Goal: Ask a question

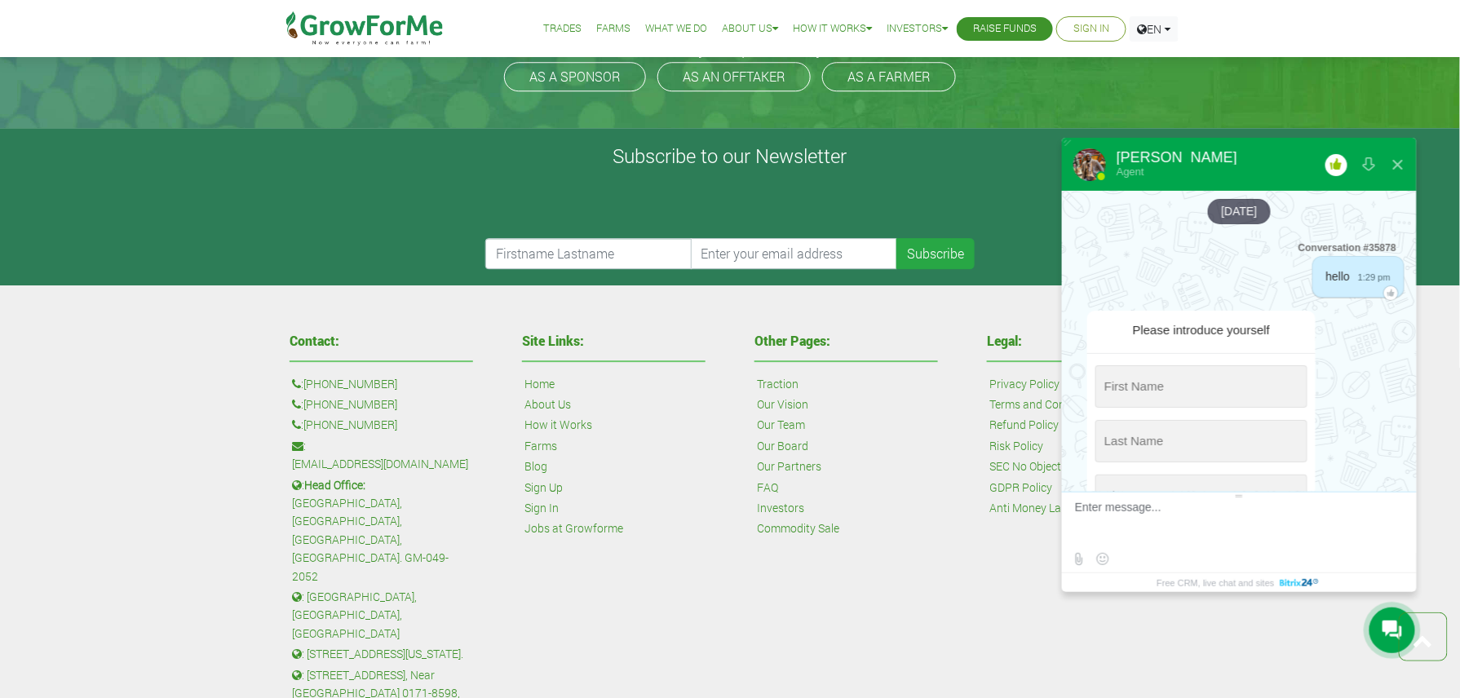
scroll to position [4256, 0]
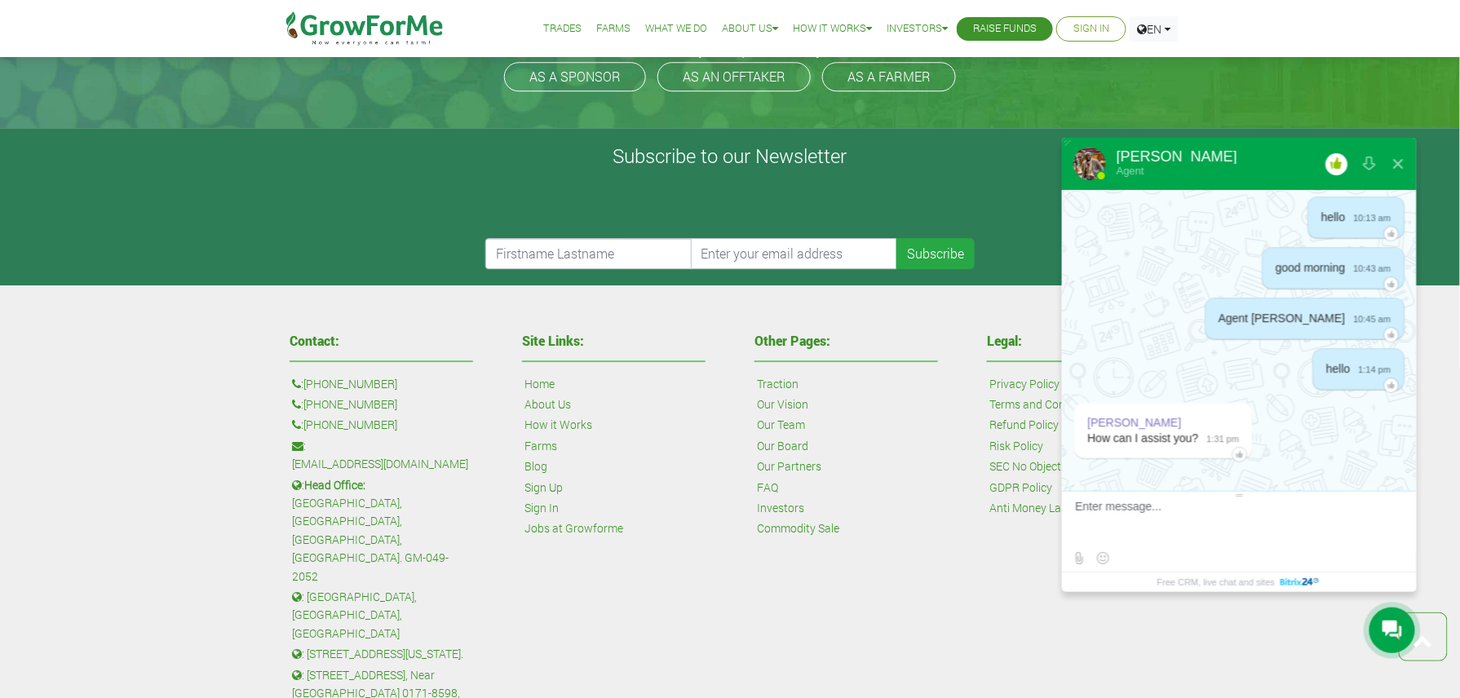
click at [1173, 519] on textarea at bounding box center [1237, 522] width 325 height 44
type textarea "thanks for respoding"
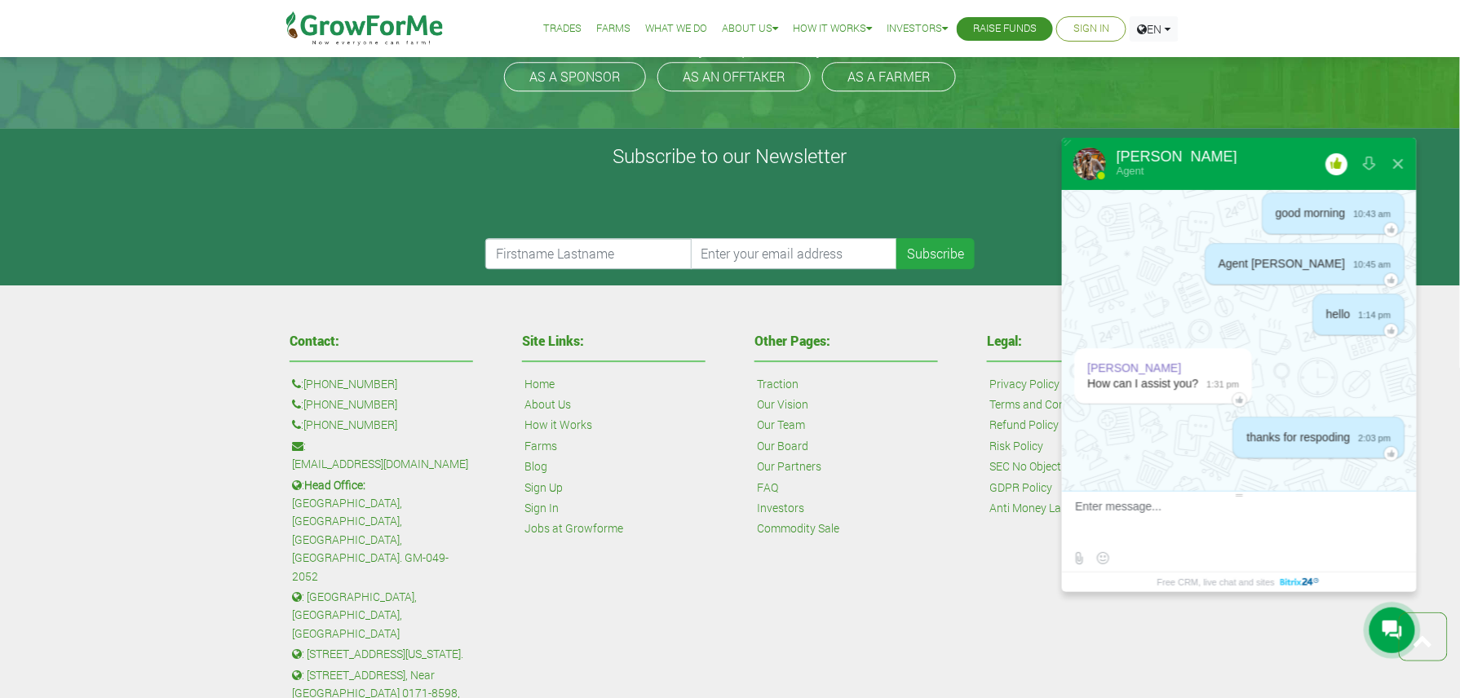
scroll to position [4313, 0]
type textarea "my question is, i am about to invest GHS 50000 in mach"
click at [549, 24] on link "Trades" at bounding box center [562, 28] width 38 height 17
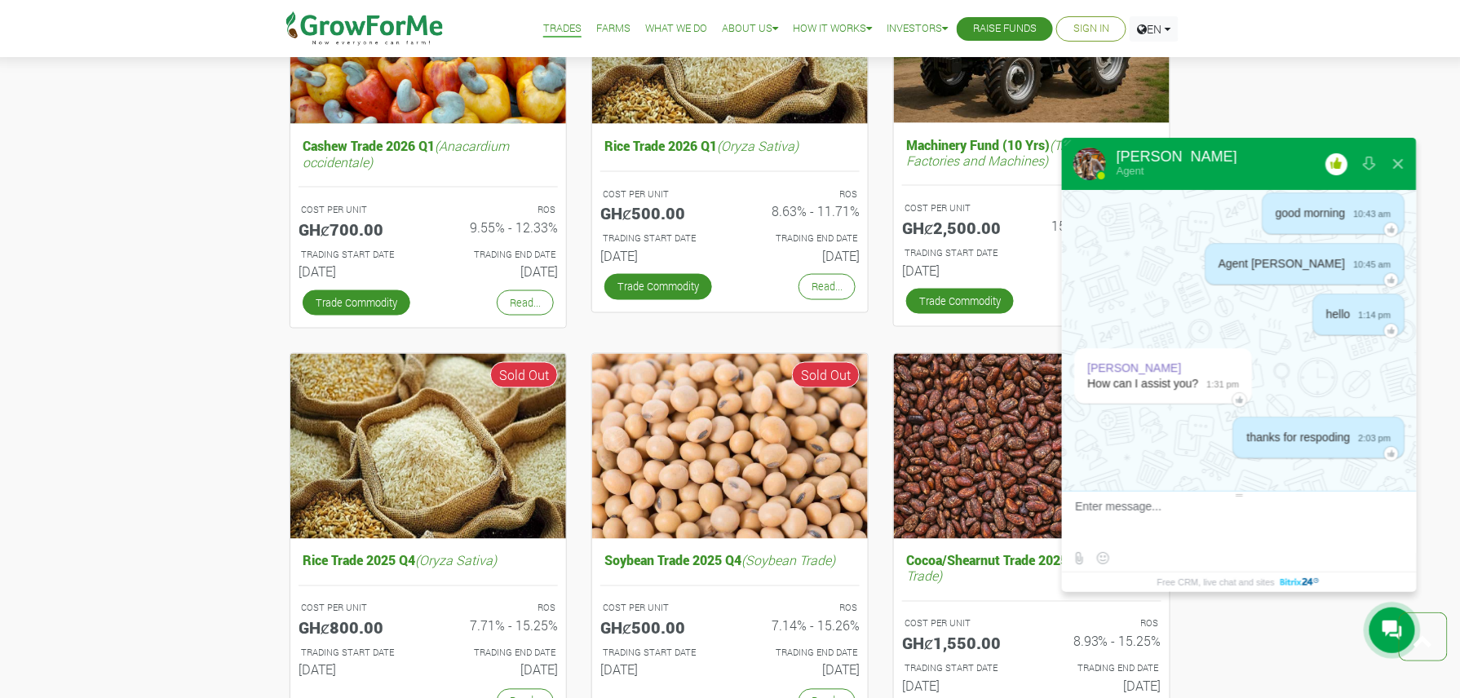
scroll to position [623, 0]
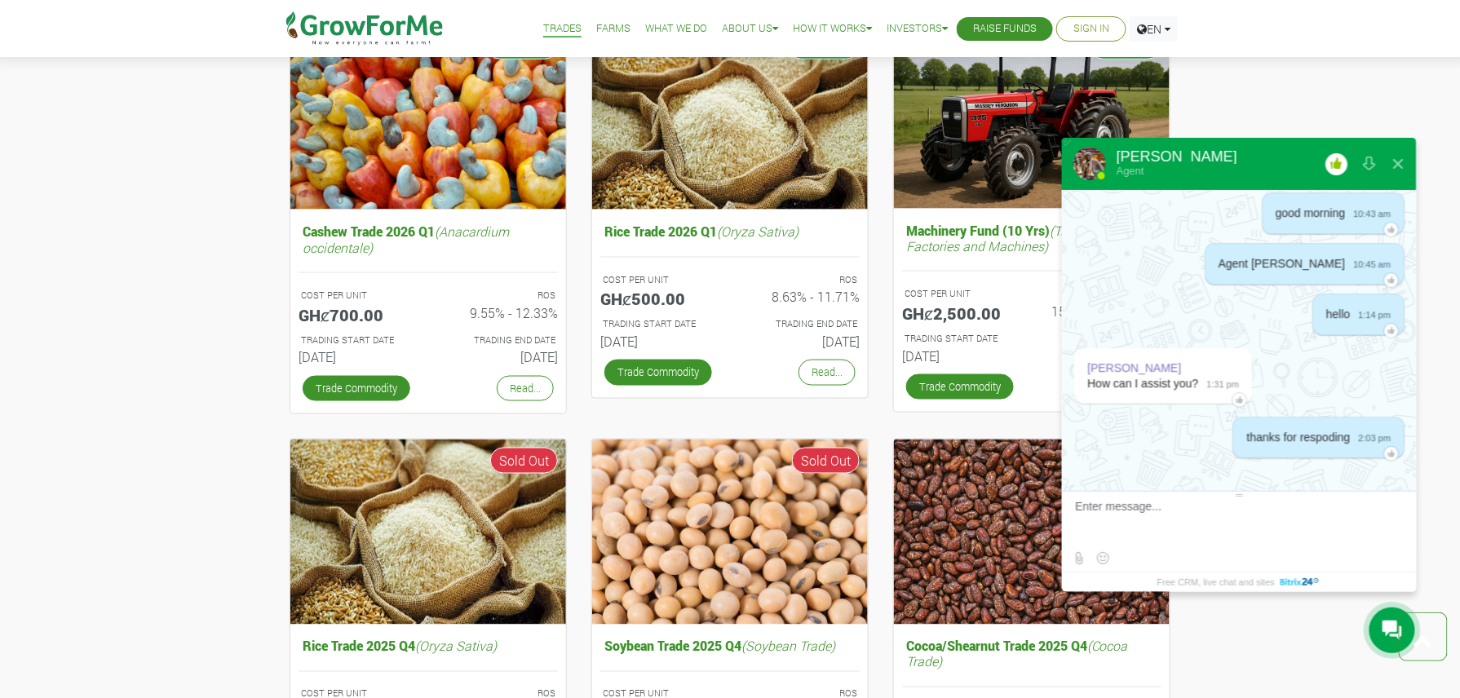
click at [596, 30] on link "Farms" at bounding box center [613, 28] width 34 height 17
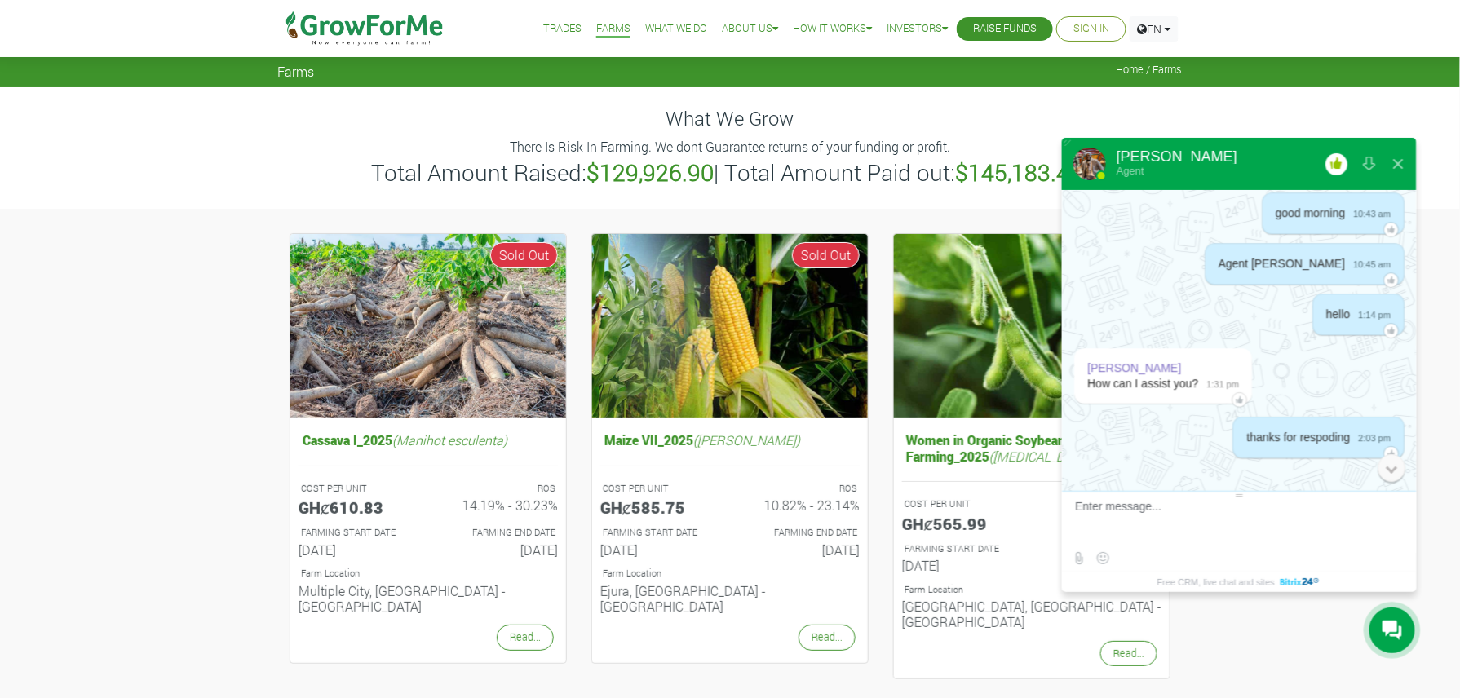
click at [1387, 474] on div "0" at bounding box center [1391, 468] width 28 height 28
click at [1387, 474] on div at bounding box center [1239, 479] width 355 height 24
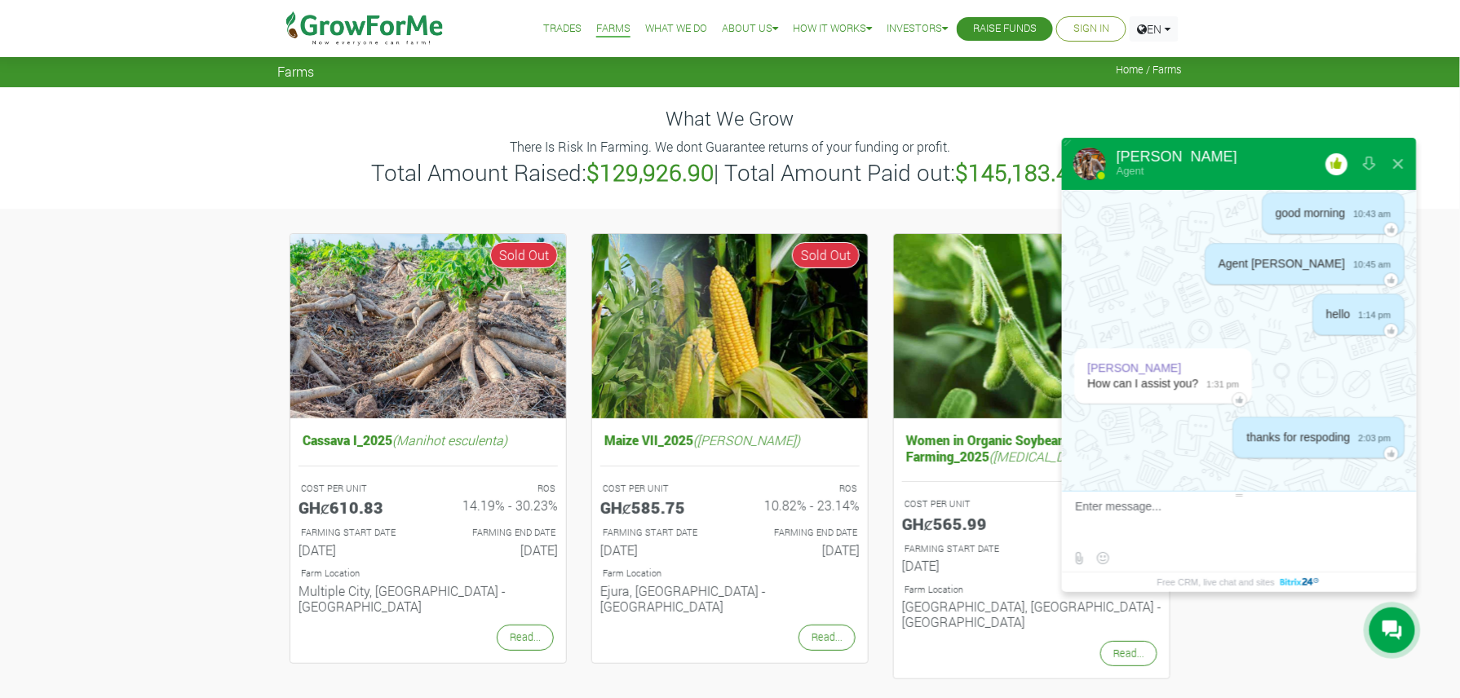
click at [1119, 526] on textarea at bounding box center [1237, 522] width 325 height 44
type textarea "my question is that, I am about to trade GHS 50000 in machinery. However the ca…"
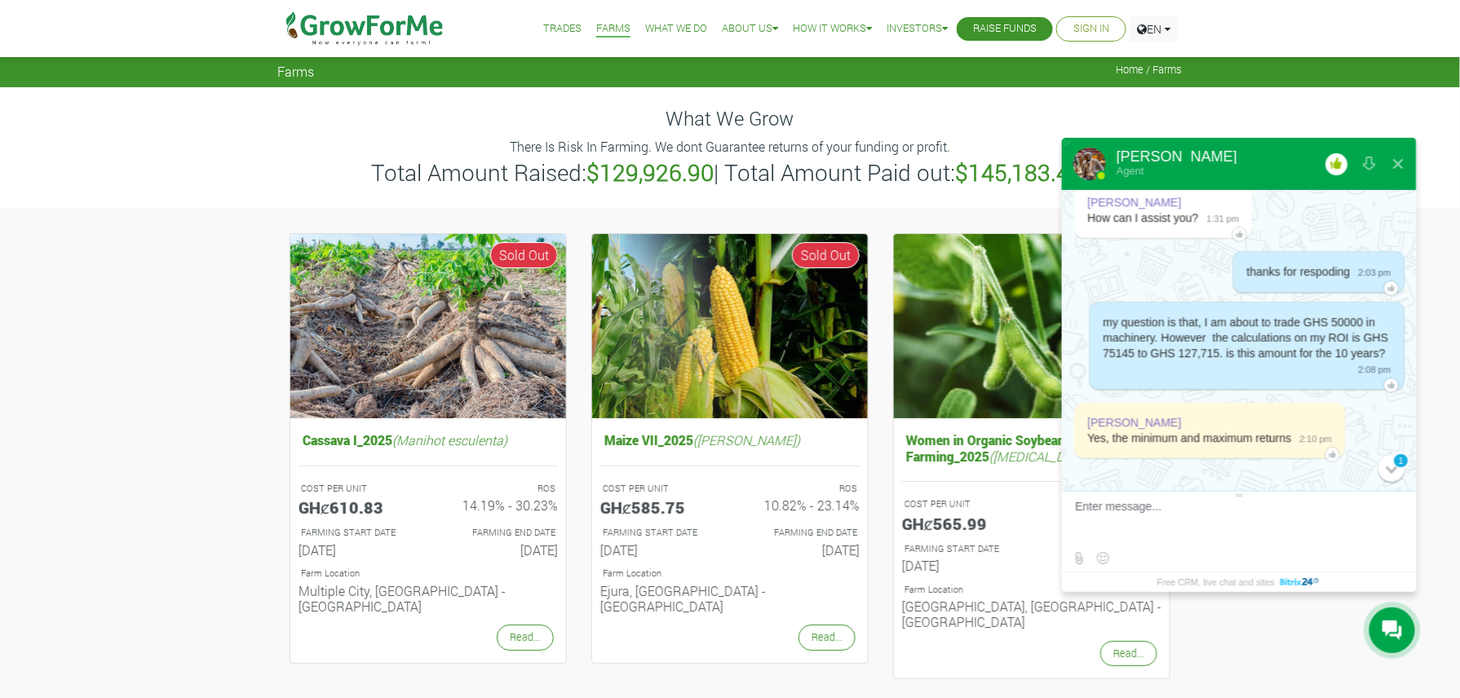
scroll to position [4481, 0]
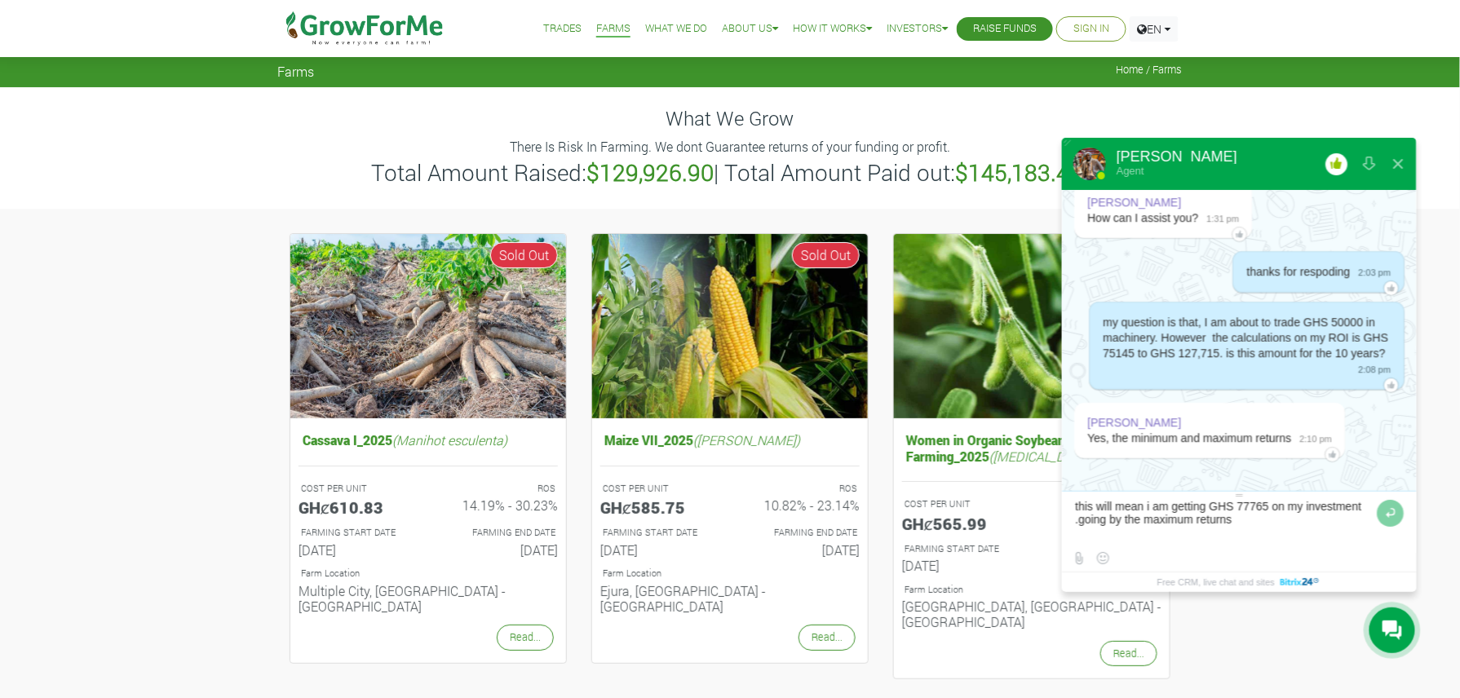
click at [1080, 525] on textarea at bounding box center [1224, 522] width 298 height 44
type textarea "this will mean i am getting GHS 77765 on my investment .for 10 years going by t…"
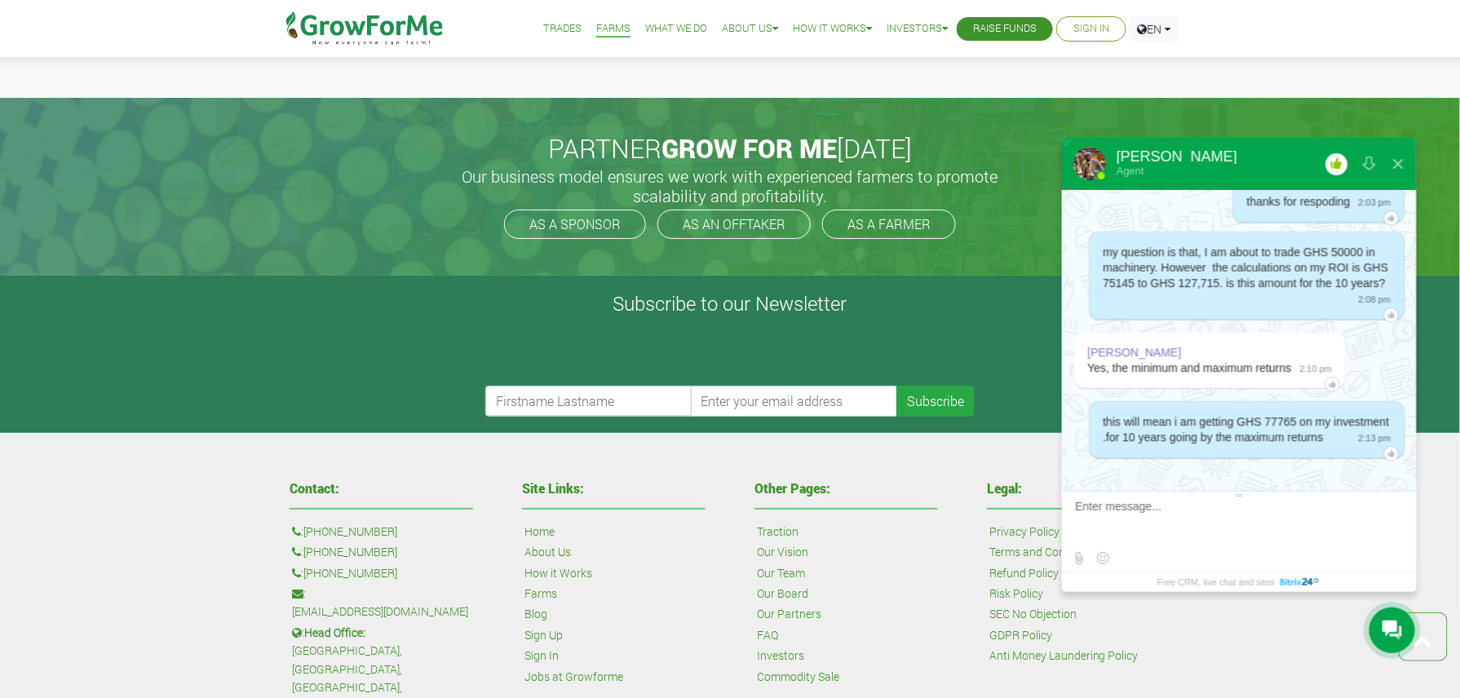
scroll to position [2085, 0]
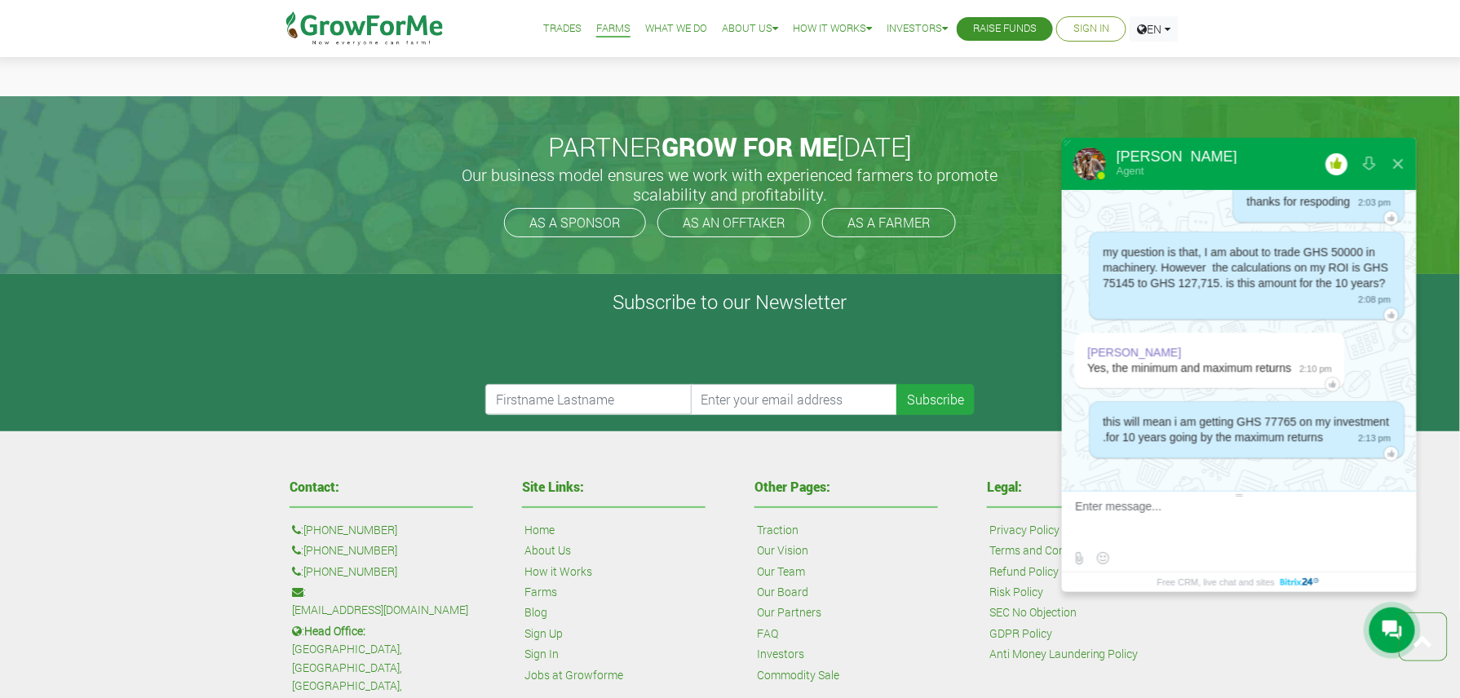
drag, startPoint x: 1077, startPoint y: 696, endPoint x: 875, endPoint y: 424, distance: 339.3
click at [875, 480] on h4 "Other Pages:" at bounding box center [845, 486] width 183 height 13
